Goal: Task Accomplishment & Management: Manage account settings

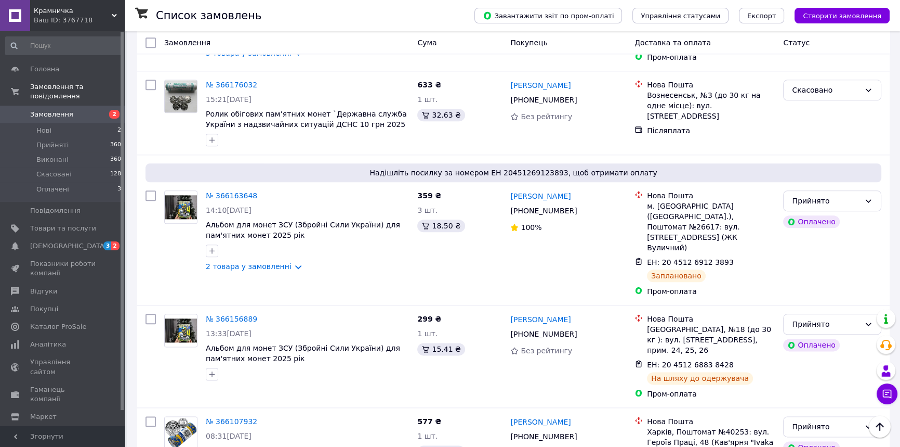
scroll to position [1512, 0]
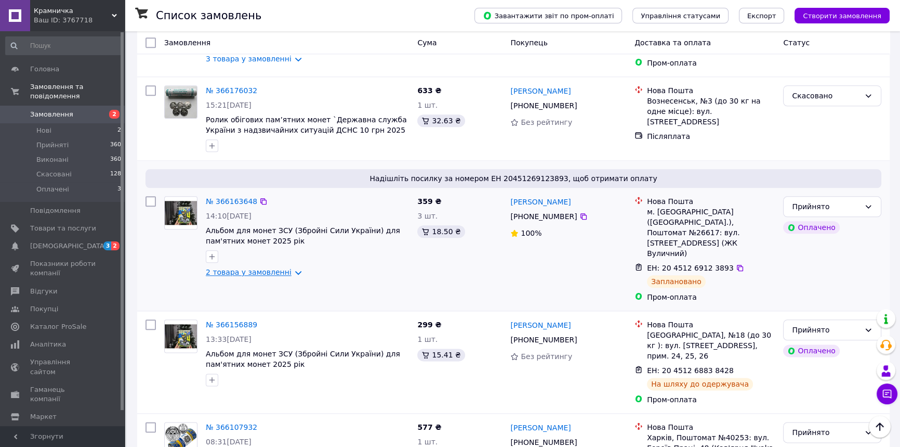
click at [285, 268] on link "2 товара у замовленні" at bounding box center [249, 272] width 86 height 8
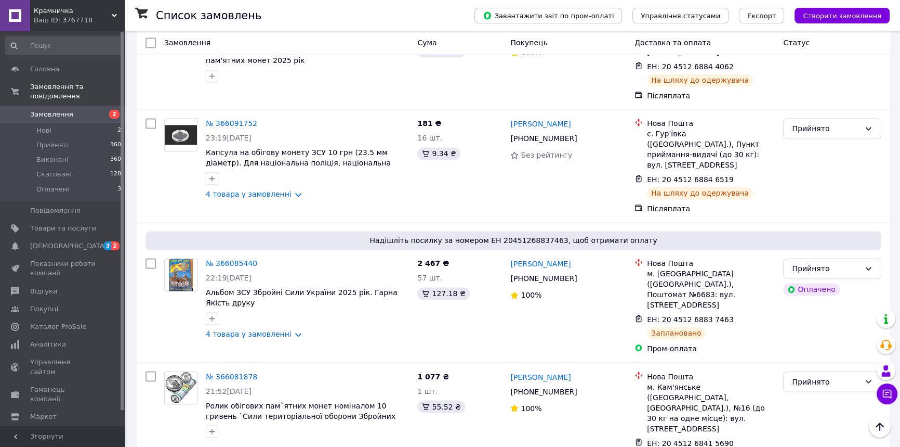
scroll to position [2126, 0]
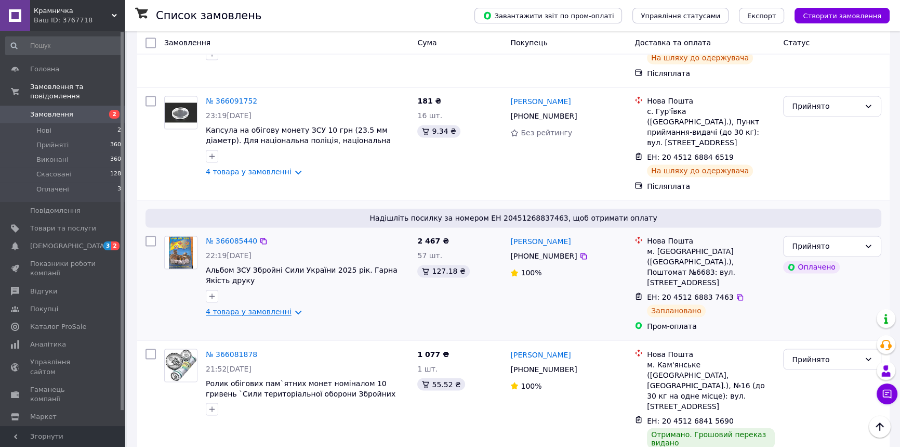
click at [285, 307] on link "4 товара у замовленні" at bounding box center [249, 311] width 86 height 8
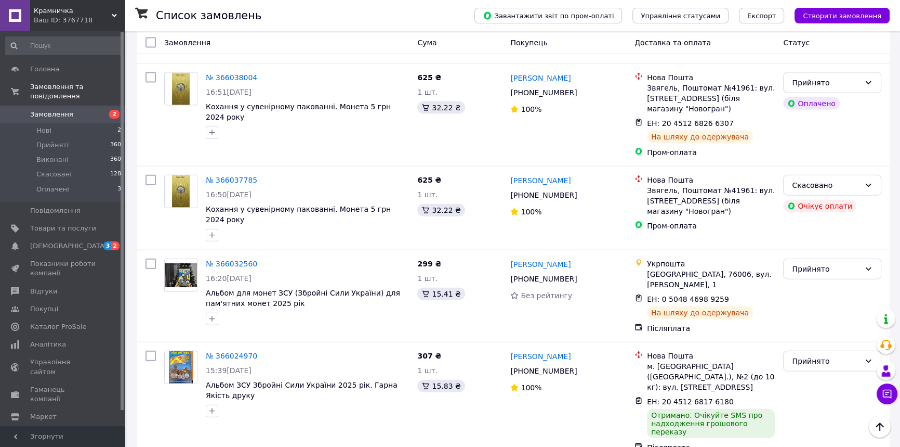
scroll to position [3024, 0]
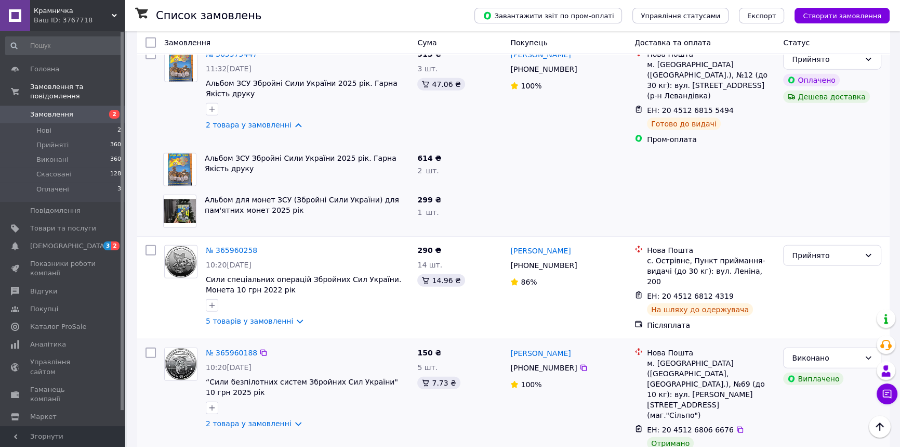
scroll to position [3450, 0]
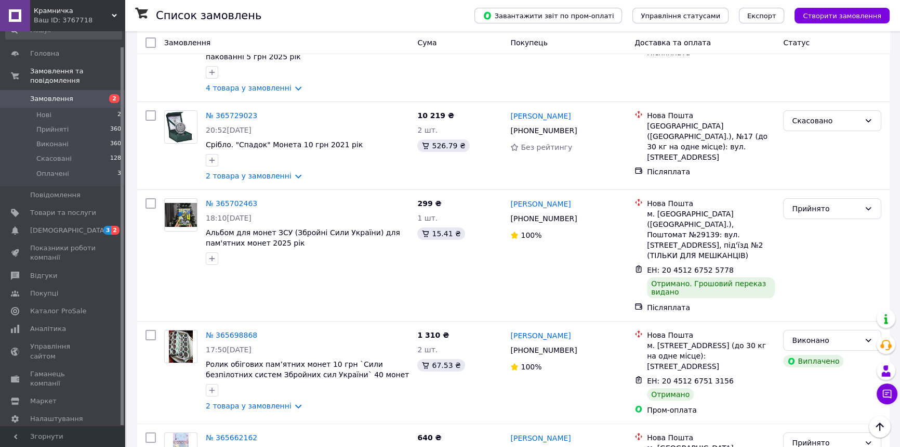
scroll to position [4773, 0]
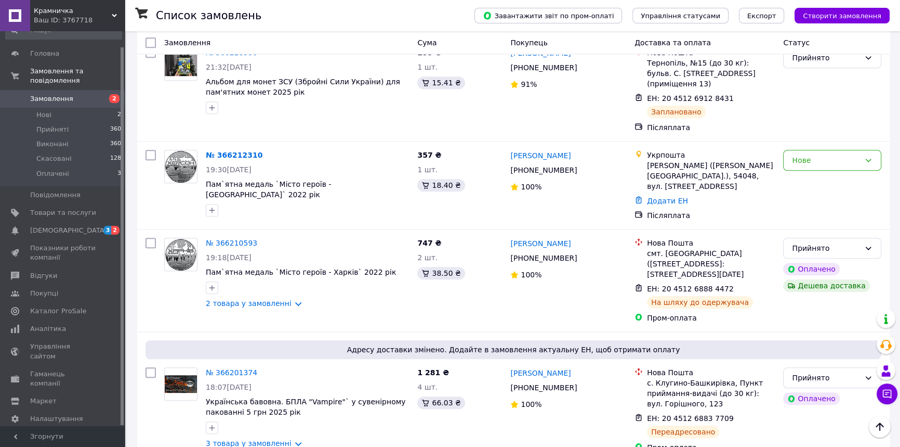
scroll to position [1086, 0]
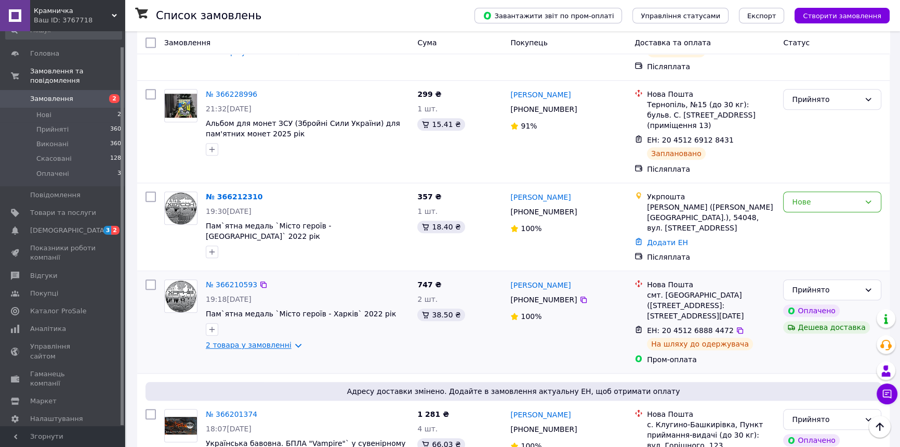
click at [286, 340] on link "2 товара у замовленні" at bounding box center [249, 344] width 86 height 8
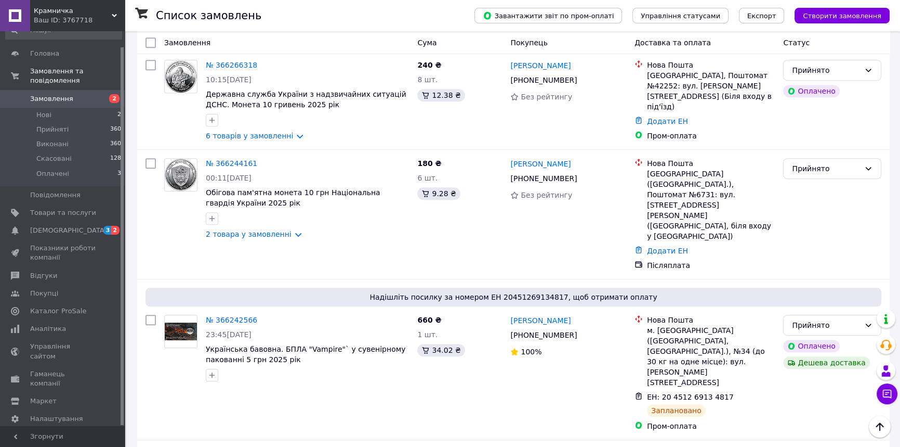
scroll to position [614, 0]
click at [289, 230] on link "2 товара у замовленні" at bounding box center [249, 234] width 86 height 8
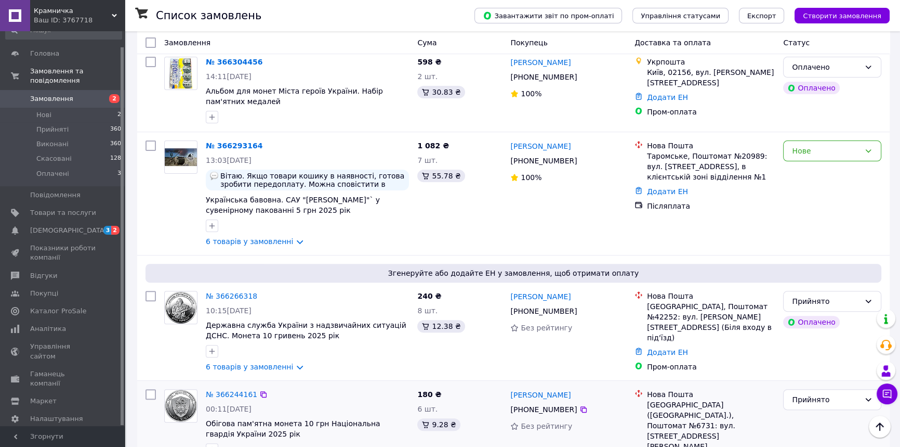
scroll to position [378, 0]
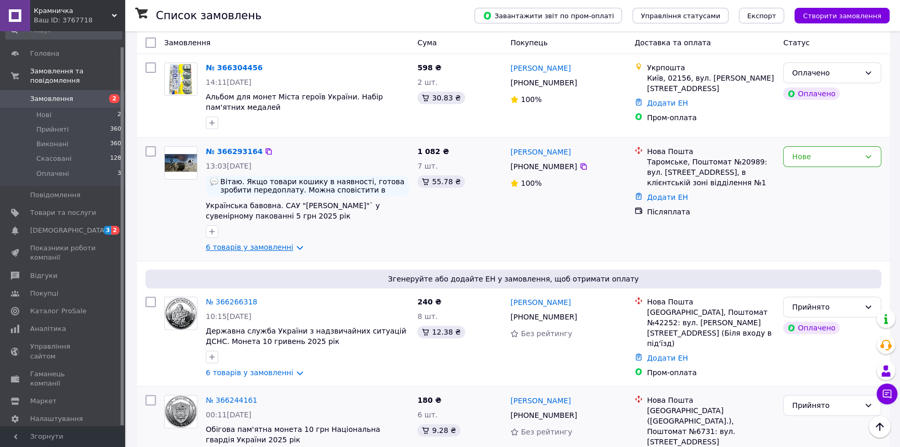
click at [288, 243] on link "6 товарів у замовленні" at bounding box center [249, 247] width 87 height 8
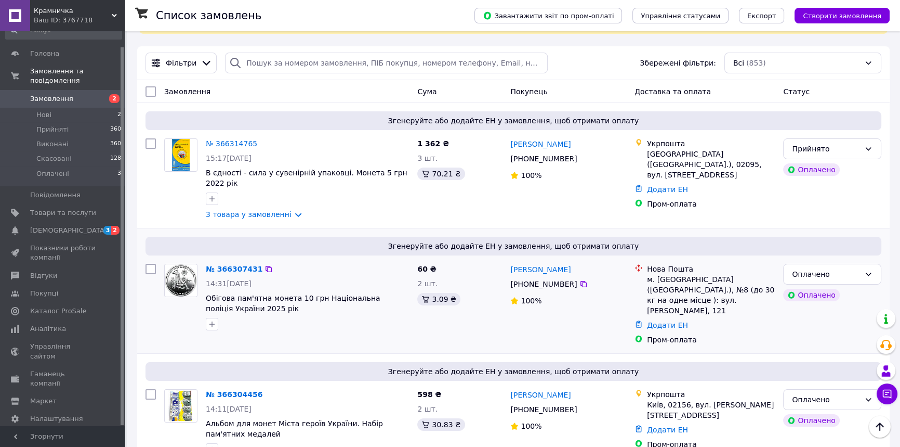
scroll to position [47, 0]
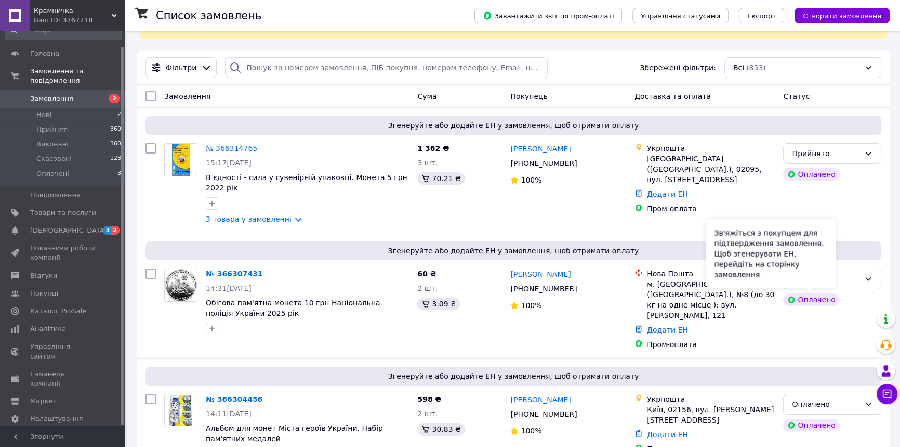
click at [821, 278] on div "Зв'яжіться з покупцем для підтвердження замовлення. Щоб згенерувати ЕН, перейді…" at bounding box center [771, 253] width 130 height 69
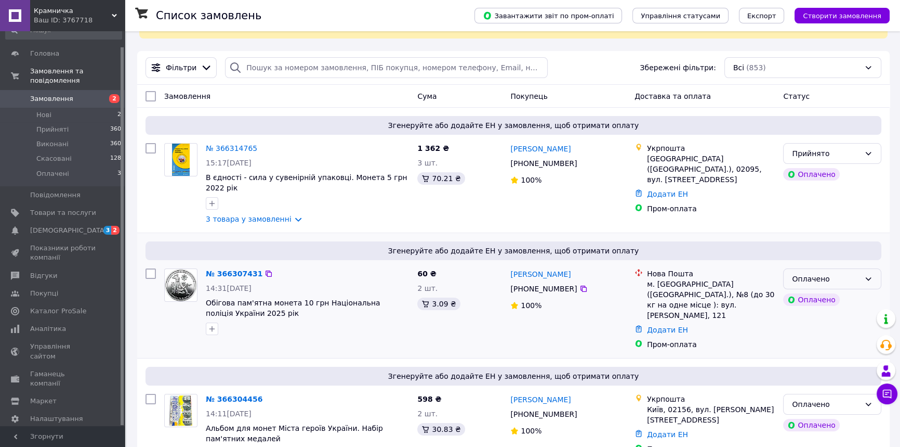
click at [842, 282] on div "Оплачено" at bounding box center [826, 278] width 68 height 11
click at [823, 302] on li "Прийнято" at bounding box center [832, 301] width 97 height 19
click at [287, 220] on link "3 товара у замовленні" at bounding box center [249, 219] width 86 height 8
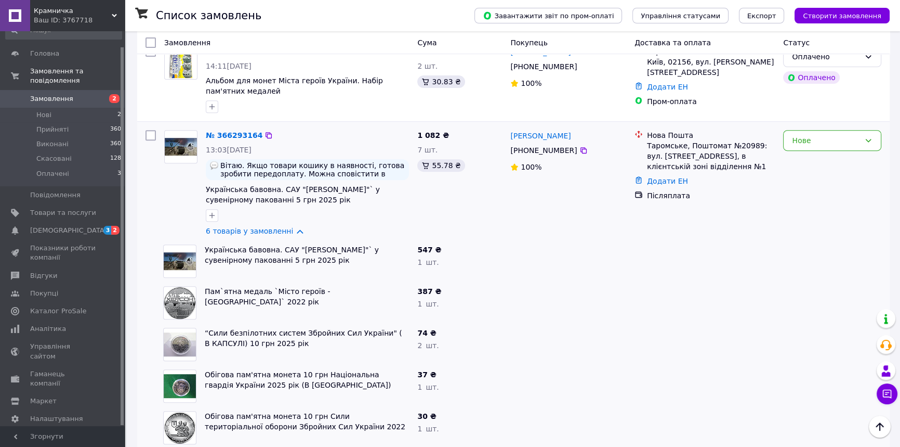
scroll to position [520, 0]
drag, startPoint x: 577, startPoint y: 139, endPoint x: 571, endPoint y: 145, distance: 7.4
click at [580, 145] on icon at bounding box center [584, 149] width 8 height 8
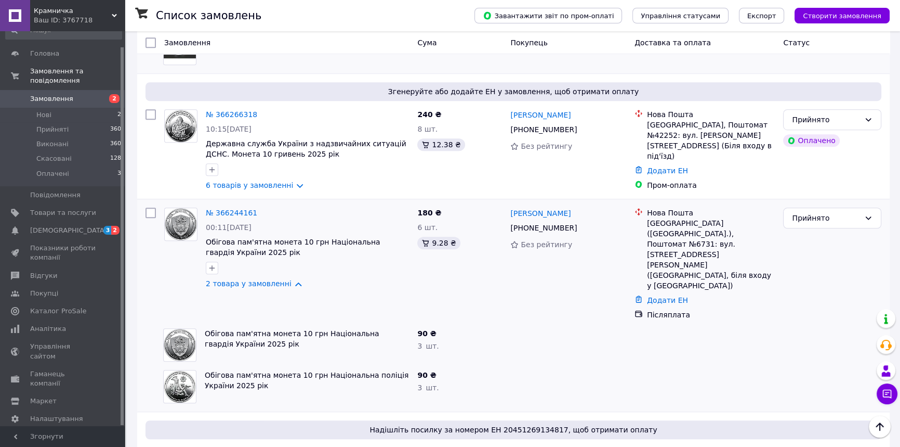
scroll to position [850, 0]
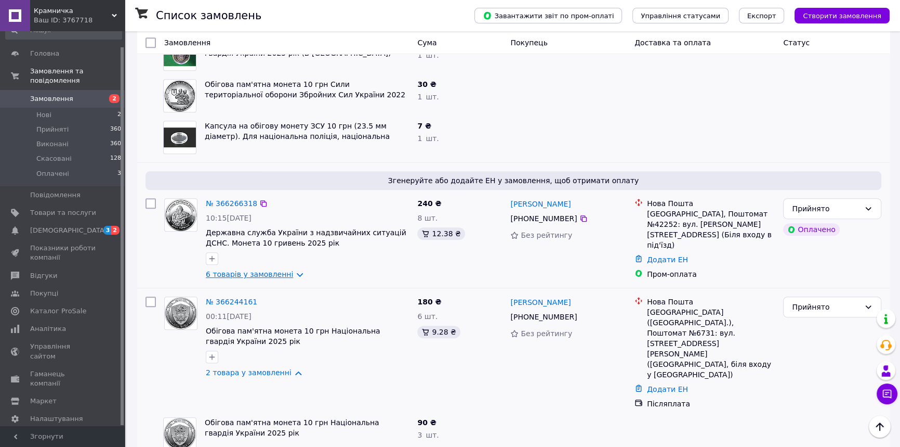
click at [287, 270] on link "6 товарів у замовленні" at bounding box center [249, 274] width 87 height 8
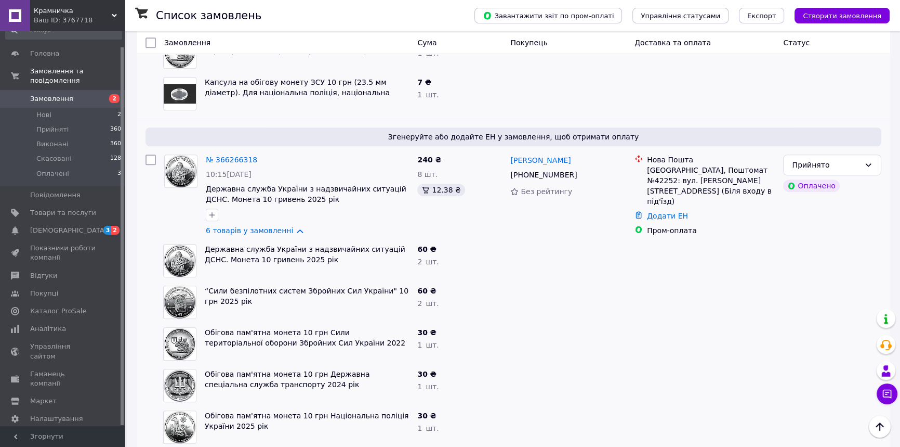
scroll to position [898, 0]
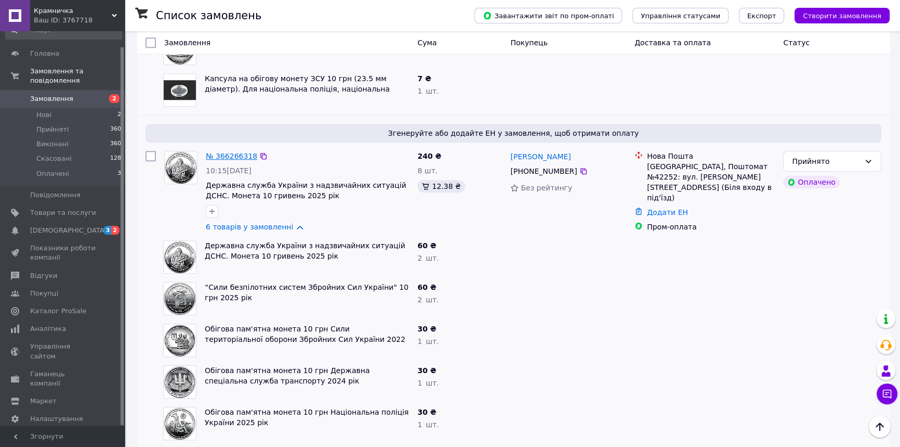
click at [225, 152] on link "№ 366266318" at bounding box center [231, 156] width 51 height 8
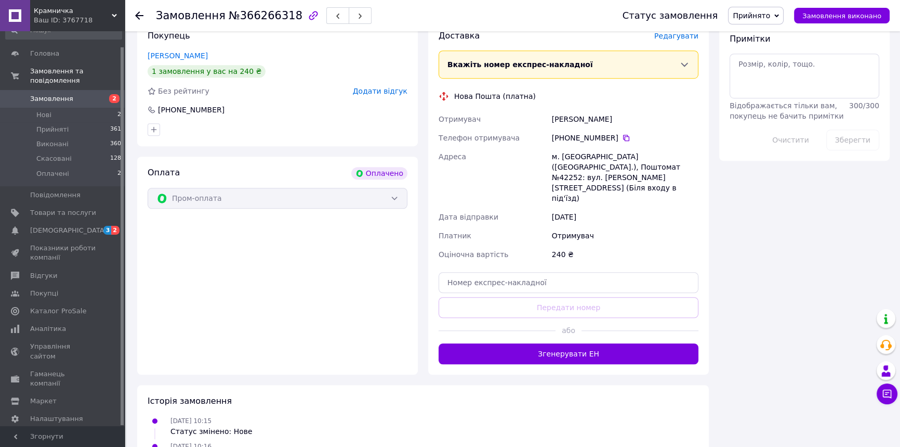
scroll to position [899, 0]
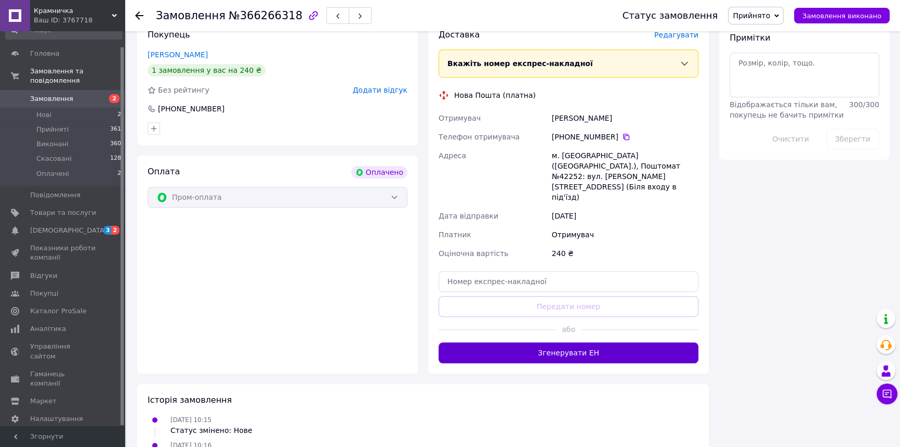
click at [581, 342] on button "Згенерувати ЕН" at bounding box center [569, 352] width 260 height 21
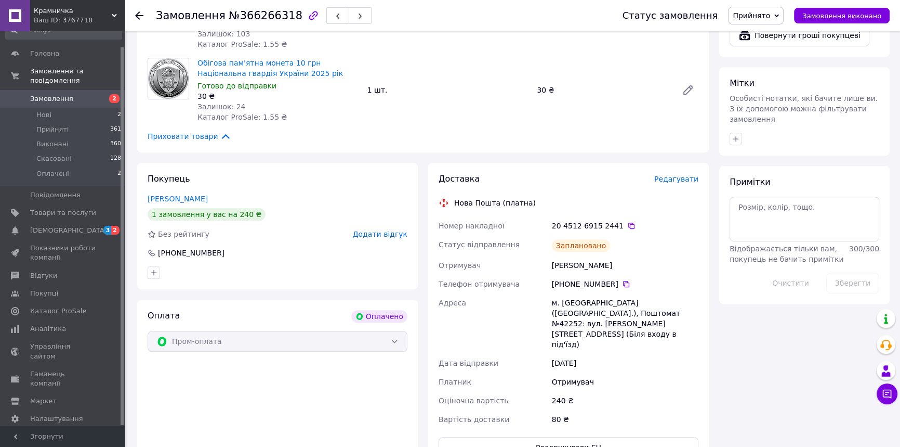
scroll to position [591, 0]
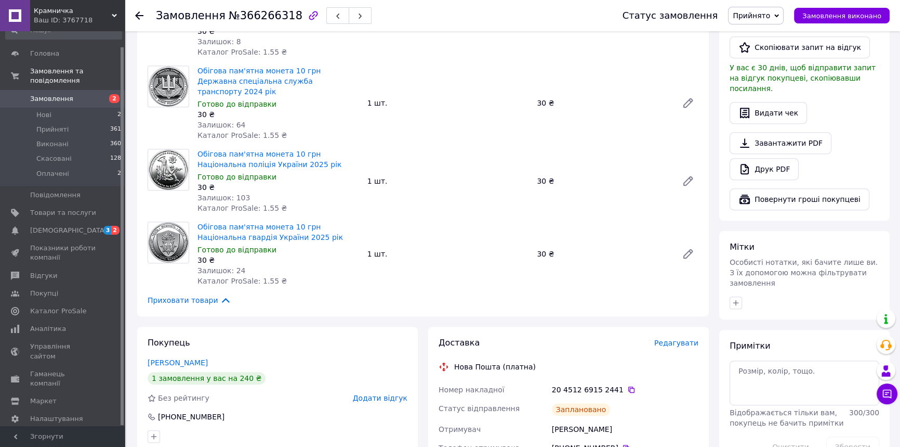
click at [137, 17] on use at bounding box center [139, 15] width 8 height 8
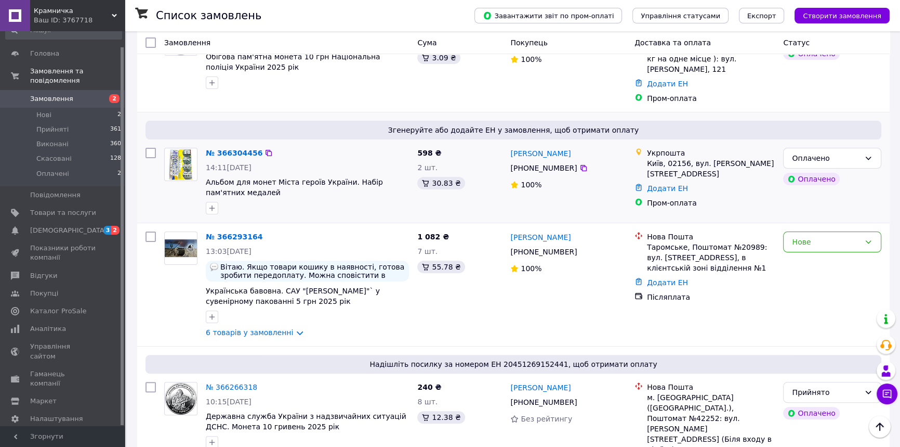
scroll to position [283, 0]
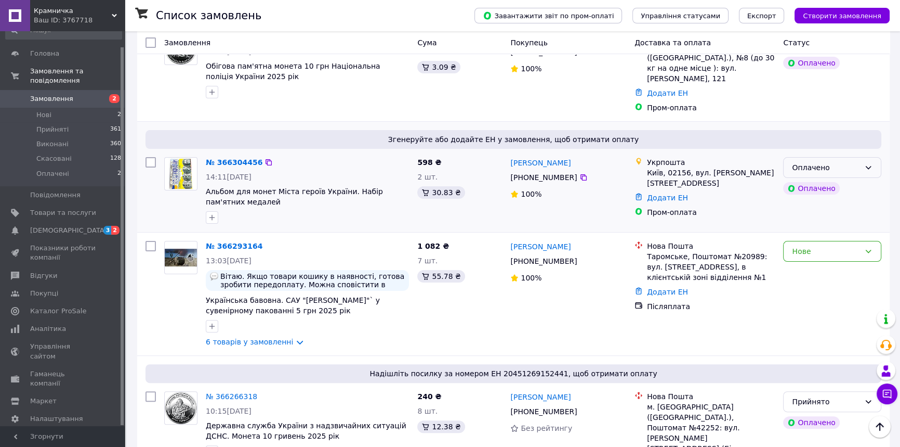
click at [829, 162] on div "Оплачено" at bounding box center [826, 167] width 68 height 11
click at [806, 178] on li "Прийнято" at bounding box center [832, 180] width 97 height 19
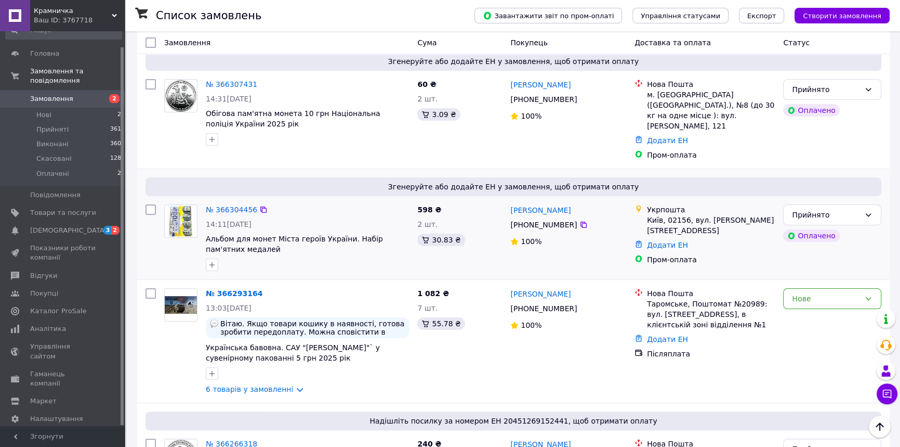
scroll to position [189, 0]
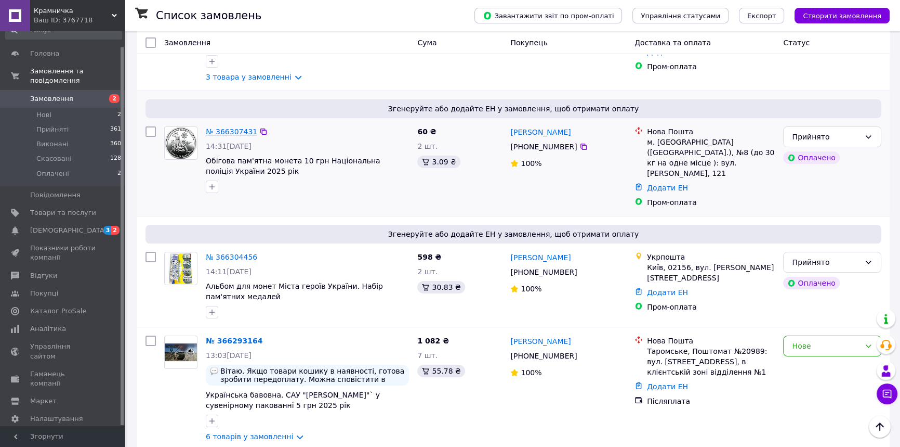
click at [232, 130] on link "№ 366307431" at bounding box center [231, 131] width 51 height 8
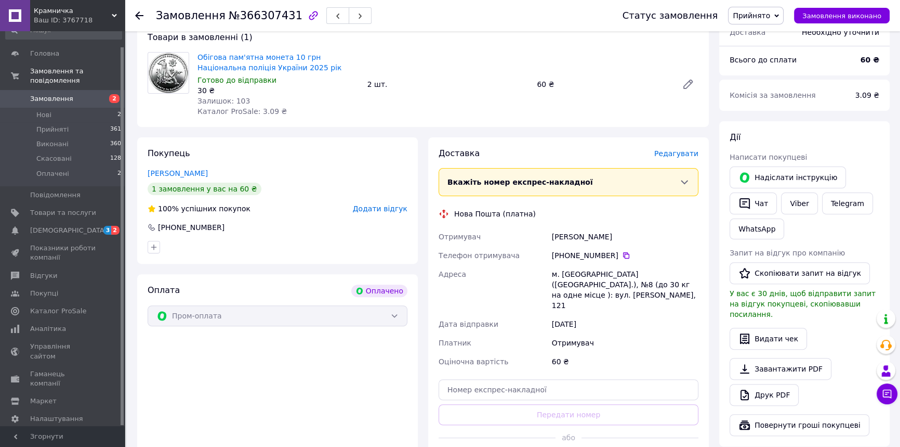
scroll to position [567, 0]
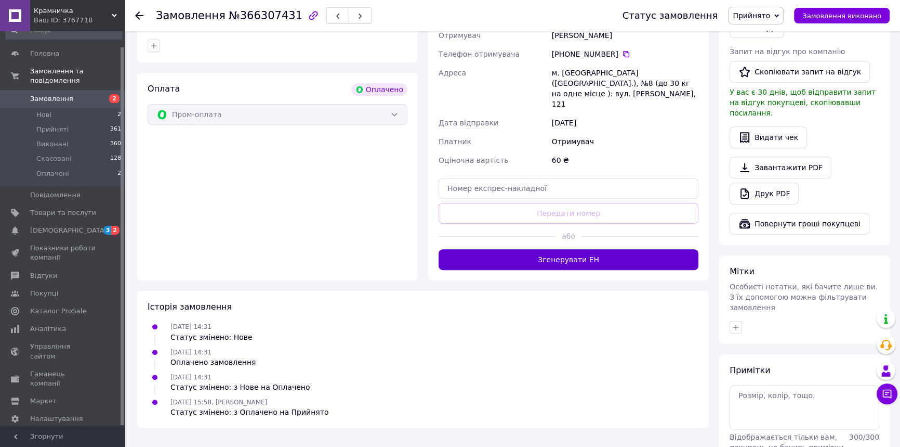
click at [545, 249] on button "Згенерувати ЕН" at bounding box center [569, 259] width 260 height 21
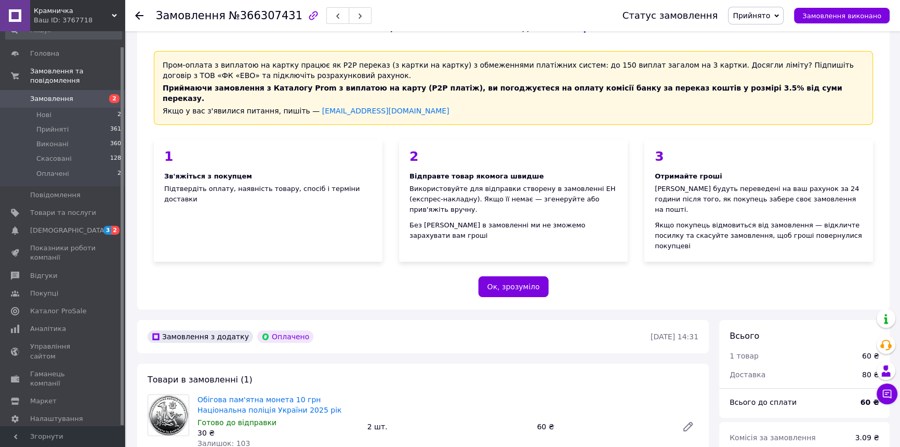
scroll to position [47, 0]
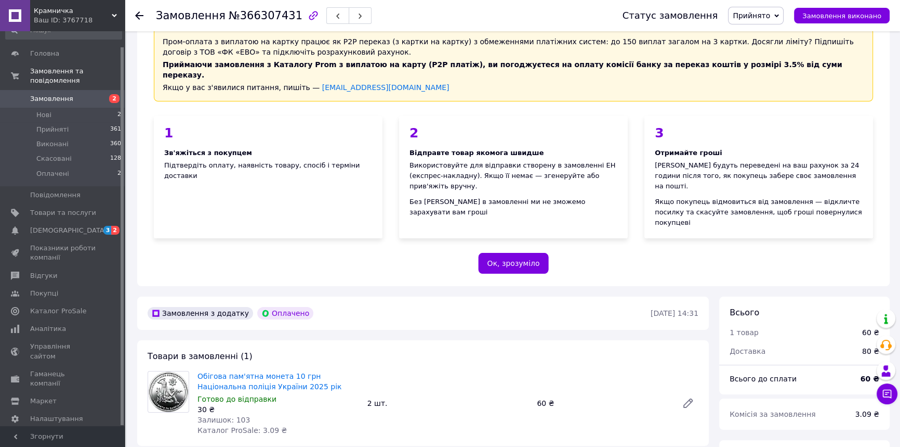
click at [140, 14] on icon at bounding box center [139, 15] width 8 height 8
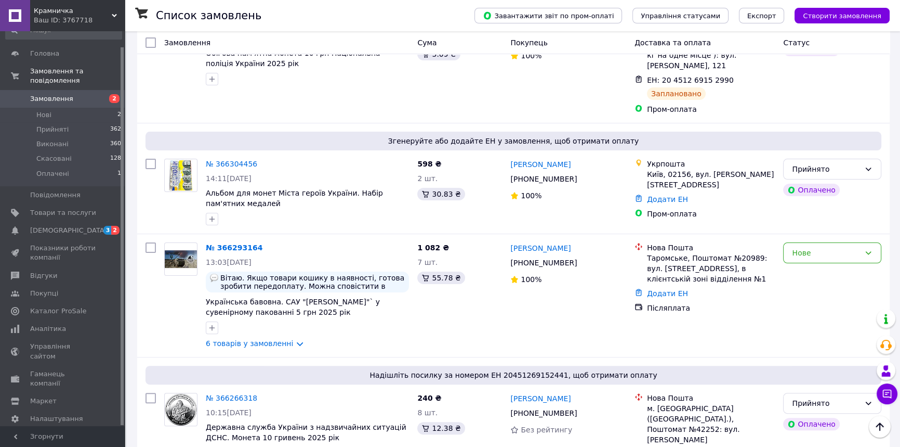
scroll to position [331, 0]
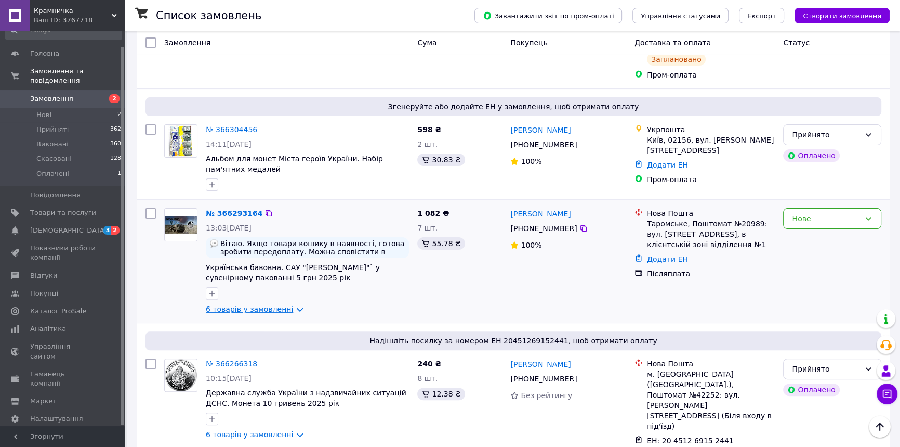
click at [288, 305] on link "6 товарів у замовленні" at bounding box center [249, 309] width 87 height 8
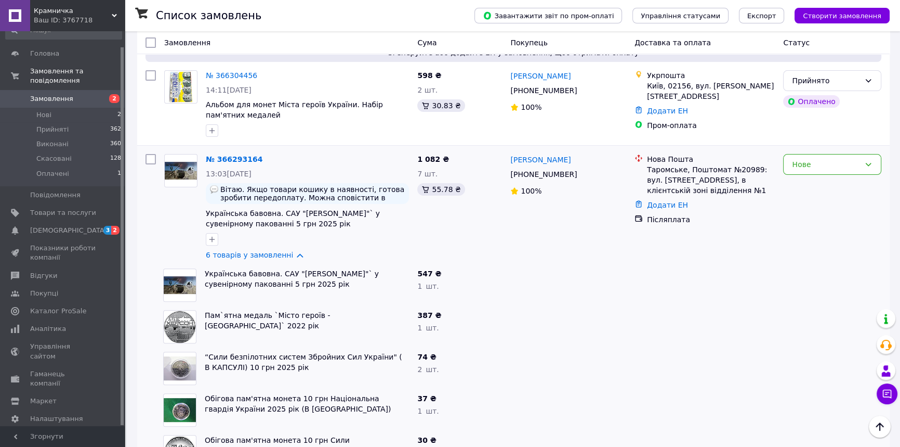
scroll to position [283, 0]
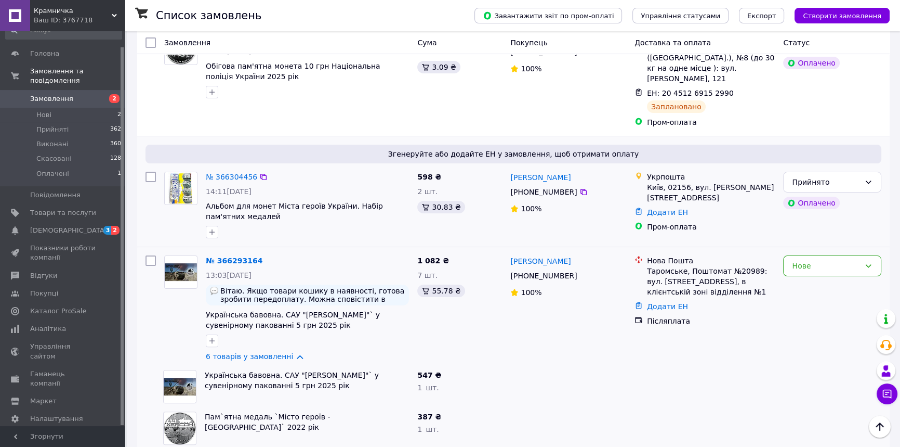
click at [286, 224] on div at bounding box center [307, 232] width 207 height 17
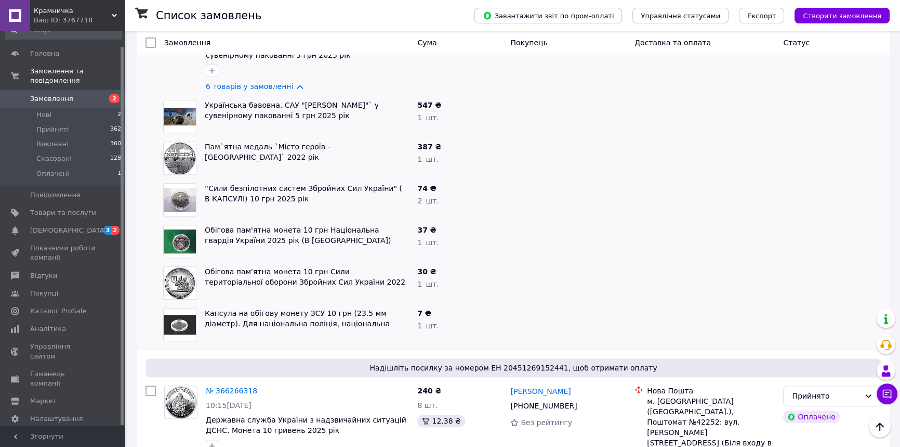
scroll to position [567, 0]
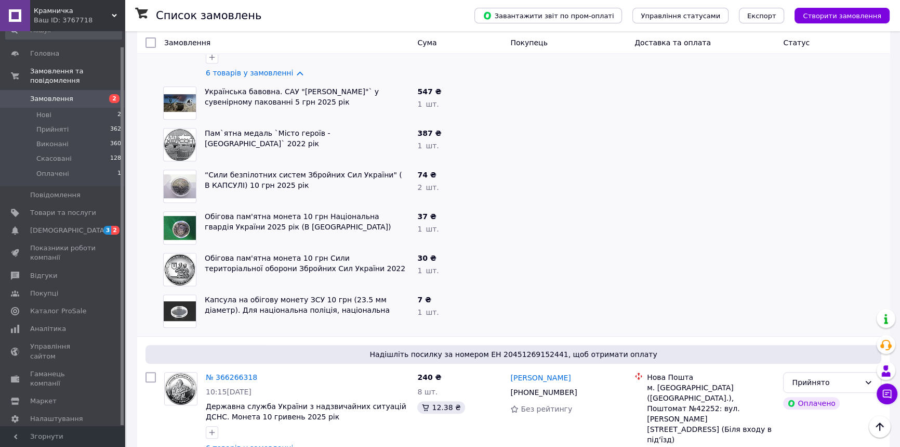
click at [340, 43] on div "Замовлення" at bounding box center [286, 42] width 253 height 19
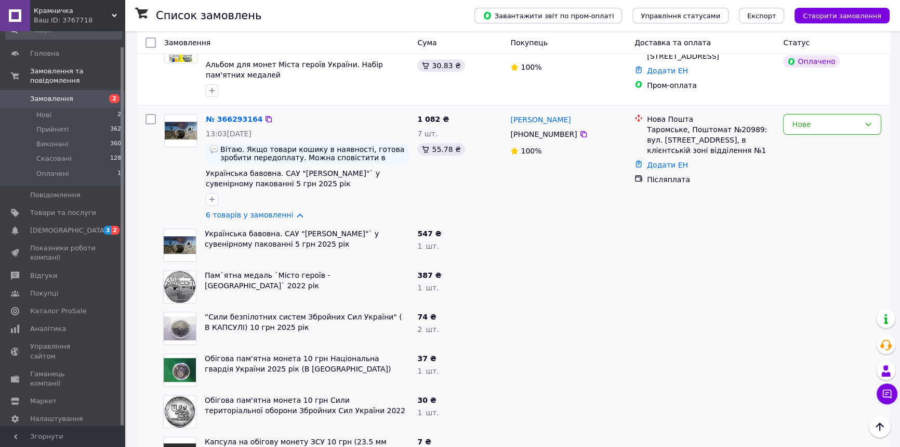
scroll to position [425, 0]
click at [436, 195] on div "1 082 ₴ 7 шт. 55.78 ₴" at bounding box center [459, 166] width 93 height 114
click at [823, 118] on div "Нове" at bounding box center [826, 123] width 68 height 11
click at [696, 311] on div at bounding box center [705, 328] width 149 height 42
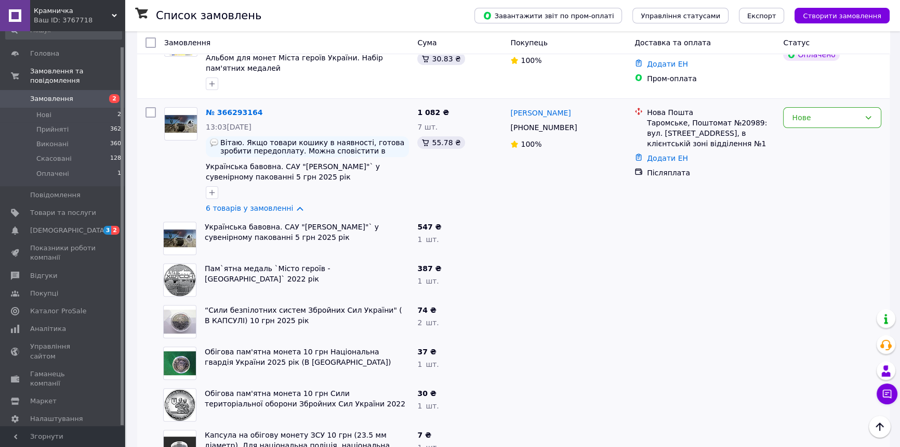
scroll to position [473, 0]
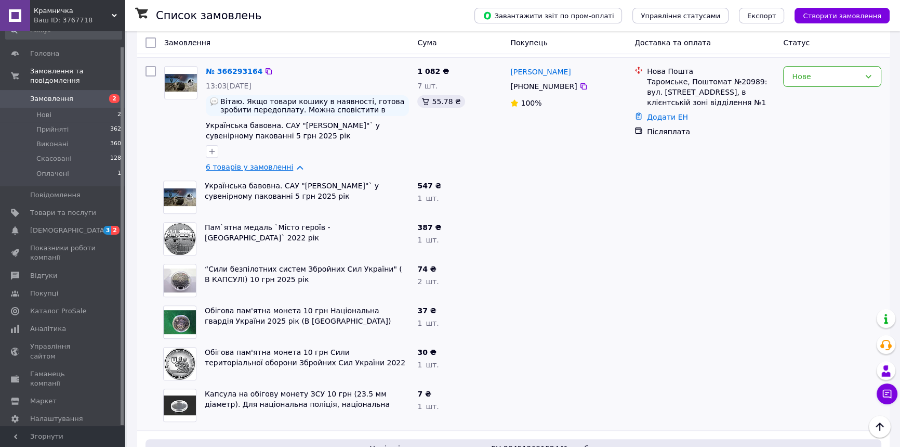
click at [290, 163] on link "6 товарів у замовленні" at bounding box center [249, 167] width 87 height 8
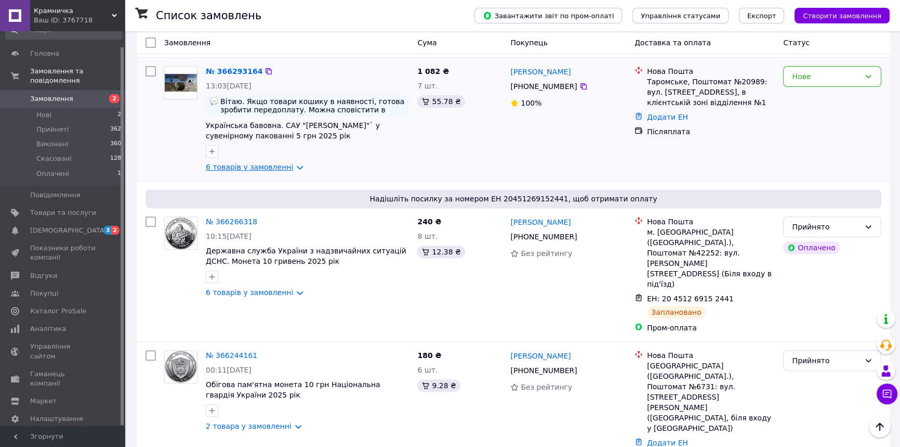
click at [290, 163] on link "6 товарів у замовленні" at bounding box center [249, 167] width 87 height 8
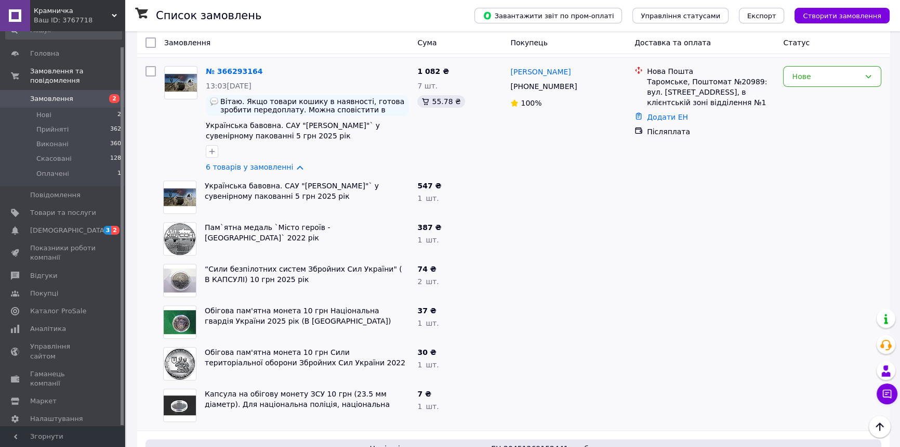
drag, startPoint x: 474, startPoint y: 148, endPoint x: 460, endPoint y: 196, distance: 50.2
click at [474, 148] on div "1 082 ₴ 7 шт. 55.78 ₴" at bounding box center [459, 119] width 93 height 114
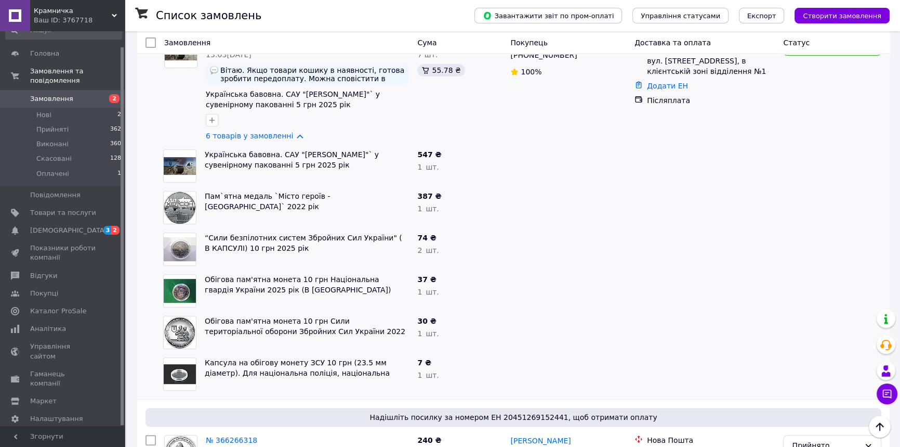
scroll to position [520, 0]
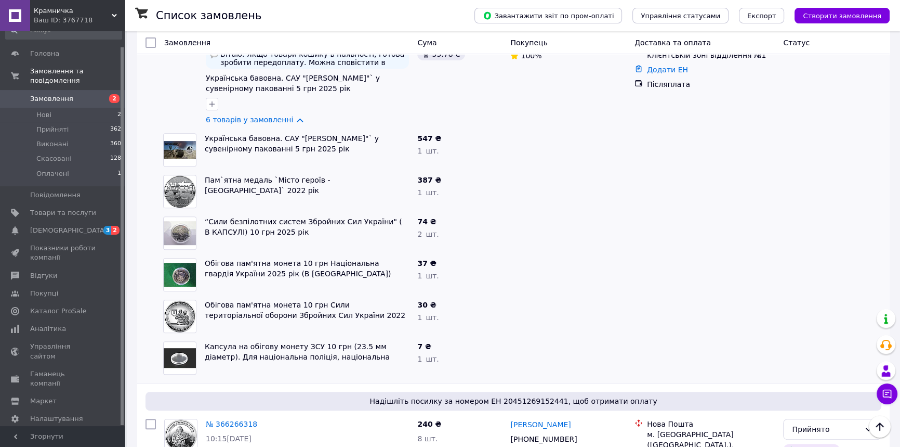
click at [274, 139] on span "Українська бавовна. САУ "[PERSON_NAME]"` у сувенірному пакованні 5 грн 2025 рік" at bounding box center [307, 143] width 204 height 21
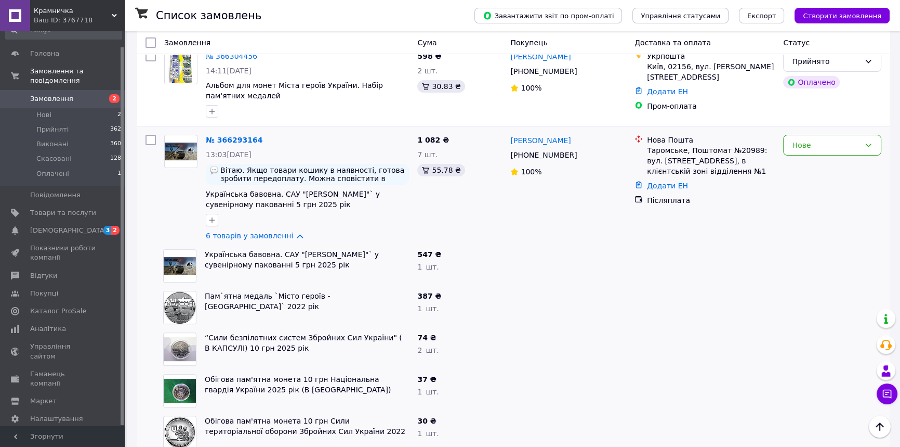
scroll to position [378, 0]
